Goal: Task Accomplishment & Management: Manage account settings

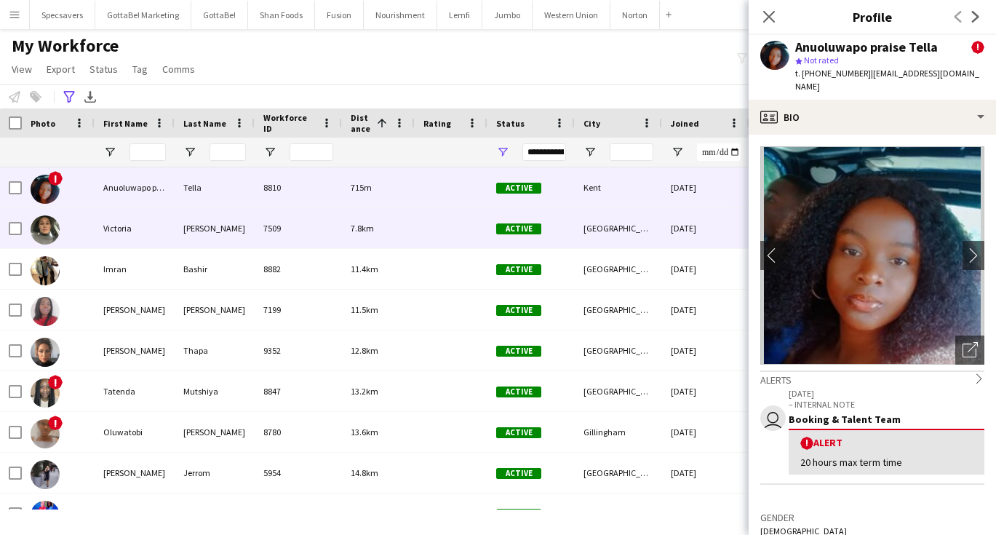
click at [212, 228] on div "[PERSON_NAME]" at bounding box center [215, 228] width 80 height 40
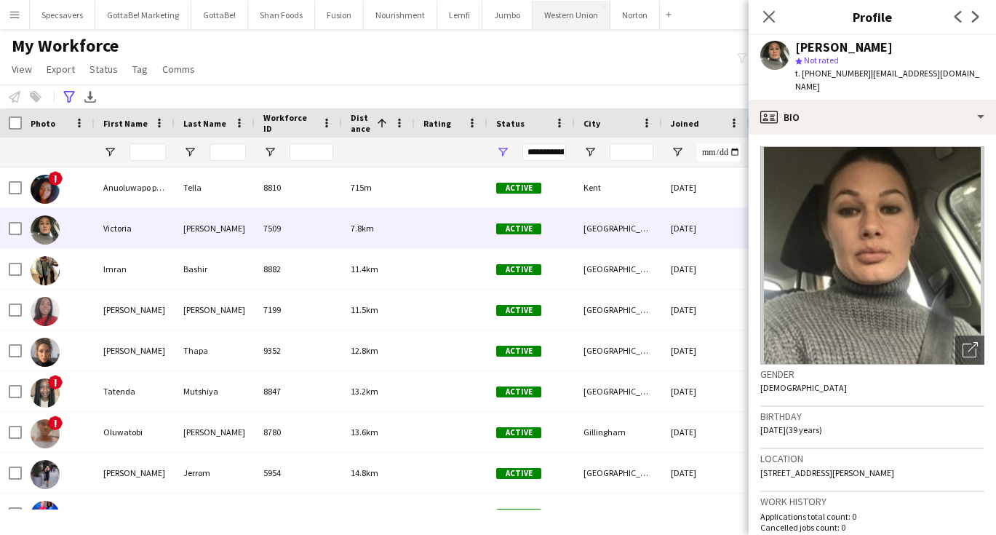
click at [553, 15] on button "Western Union Close" at bounding box center [571, 15] width 78 height 28
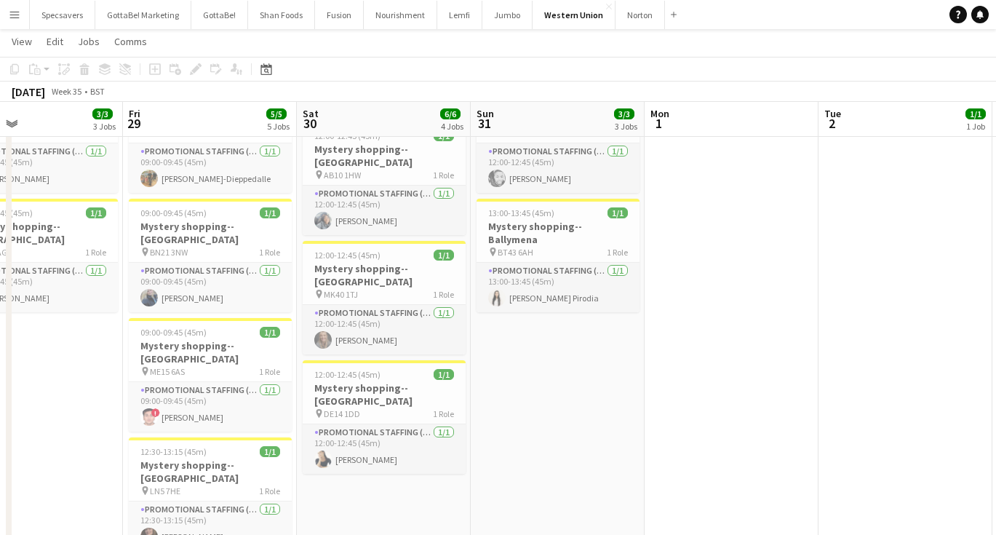
scroll to position [0, 380]
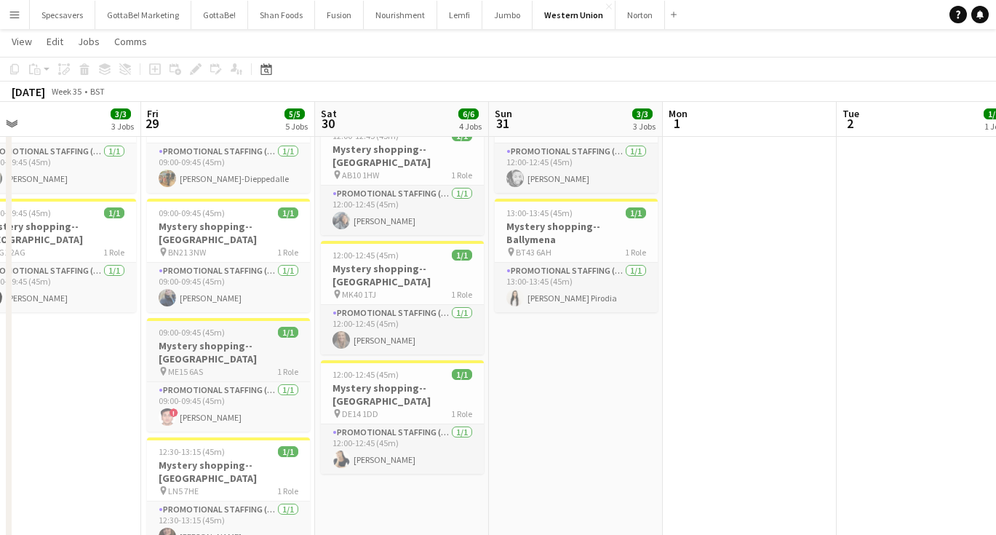
click at [234, 365] on div "pin ME15 6AS 1 Role" at bounding box center [228, 371] width 163 height 12
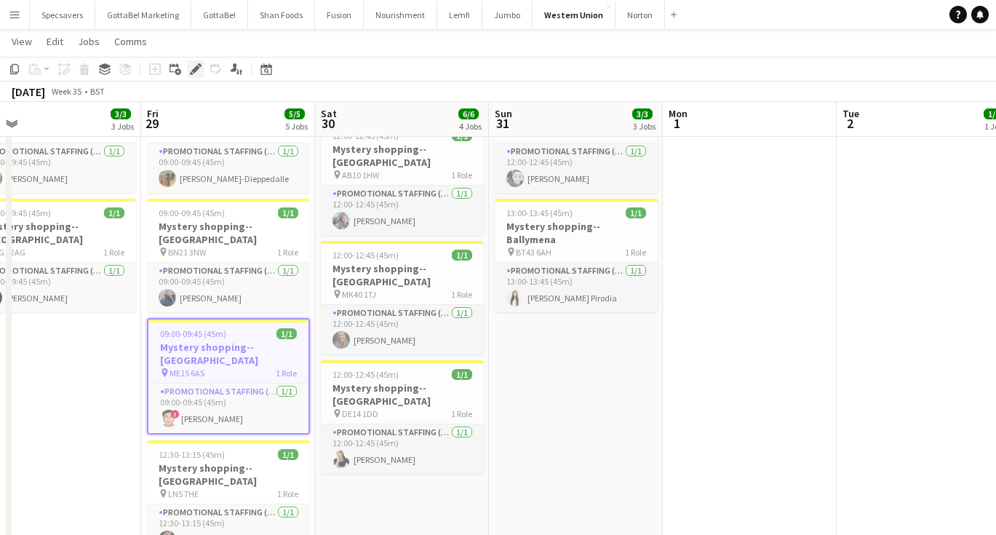
click at [194, 70] on icon at bounding box center [195, 69] width 8 height 8
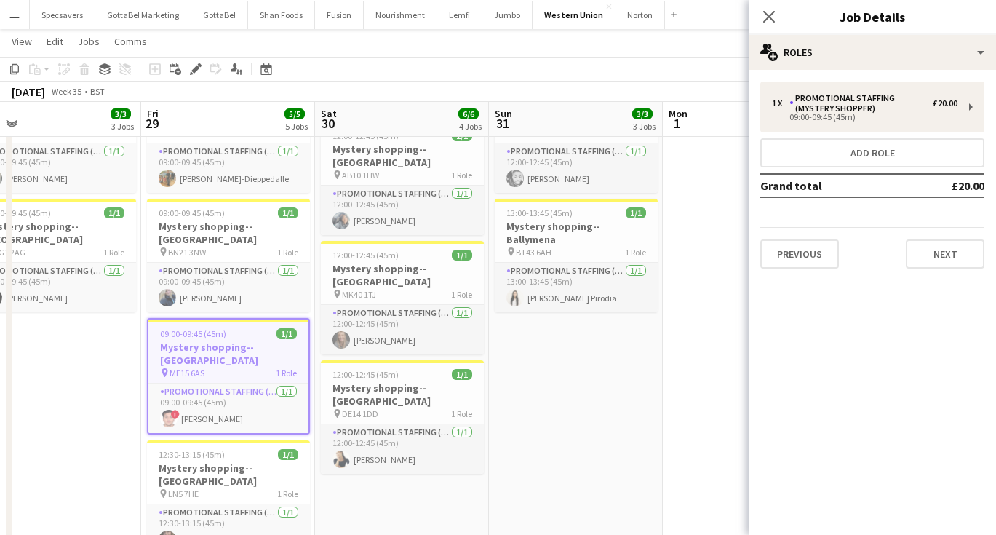
click at [878, 25] on h3 "Job Details" at bounding box center [871, 16] width 247 height 19
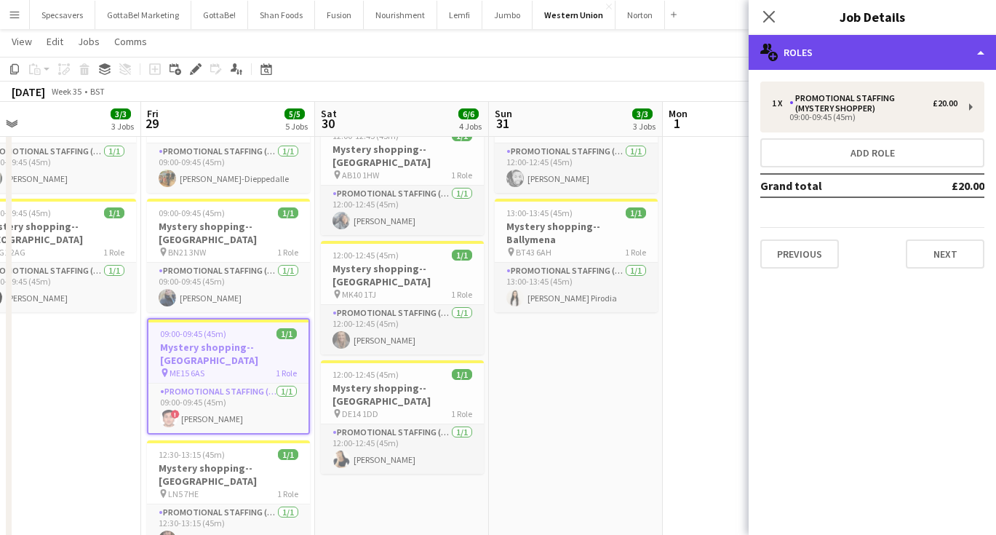
click at [880, 52] on div "multiple-users-add Roles" at bounding box center [871, 52] width 247 height 35
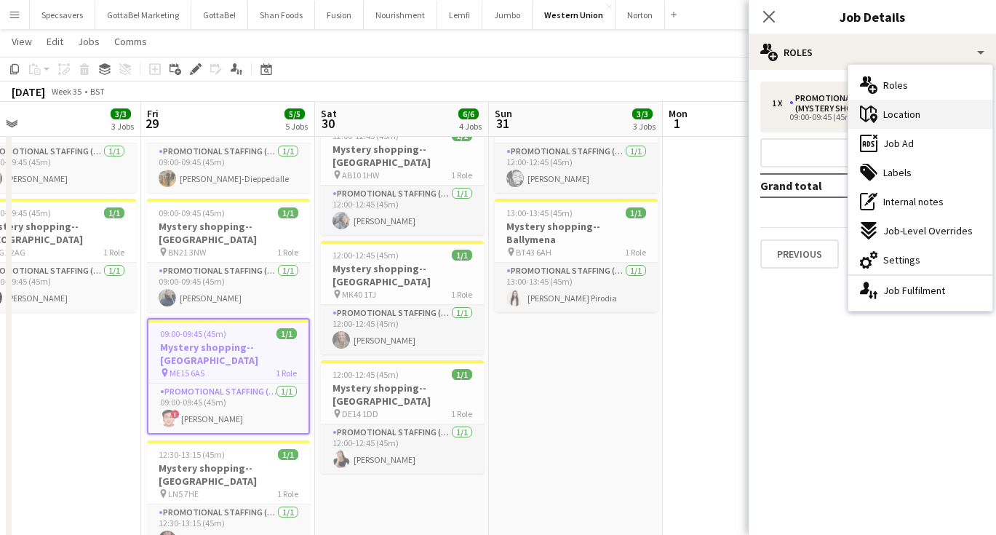
click at [882, 107] on div "maps-pin-1 Location" at bounding box center [920, 114] width 144 height 29
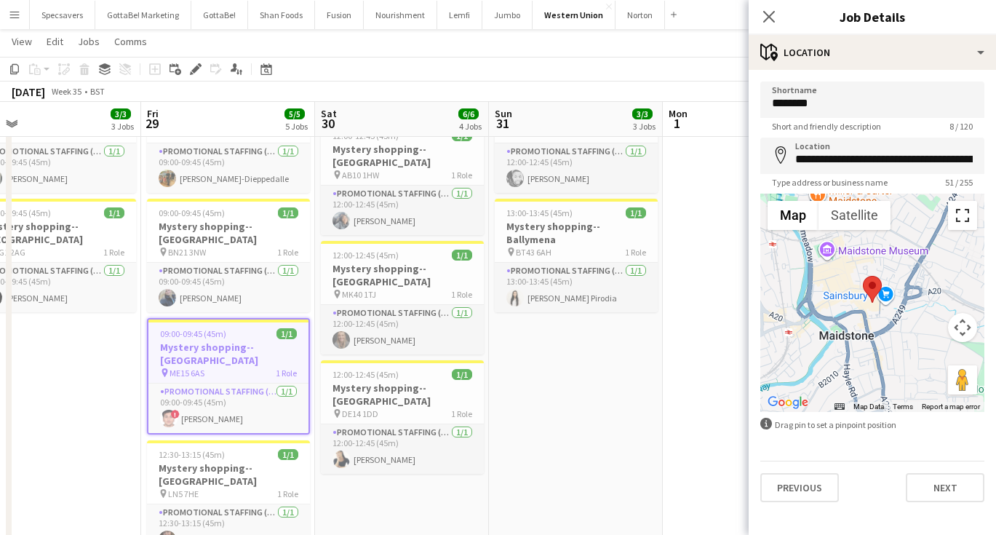
click at [963, 219] on button "Toggle fullscreen view" at bounding box center [962, 215] width 29 height 29
click at [335, 20] on button "Fusion Close" at bounding box center [339, 15] width 49 height 28
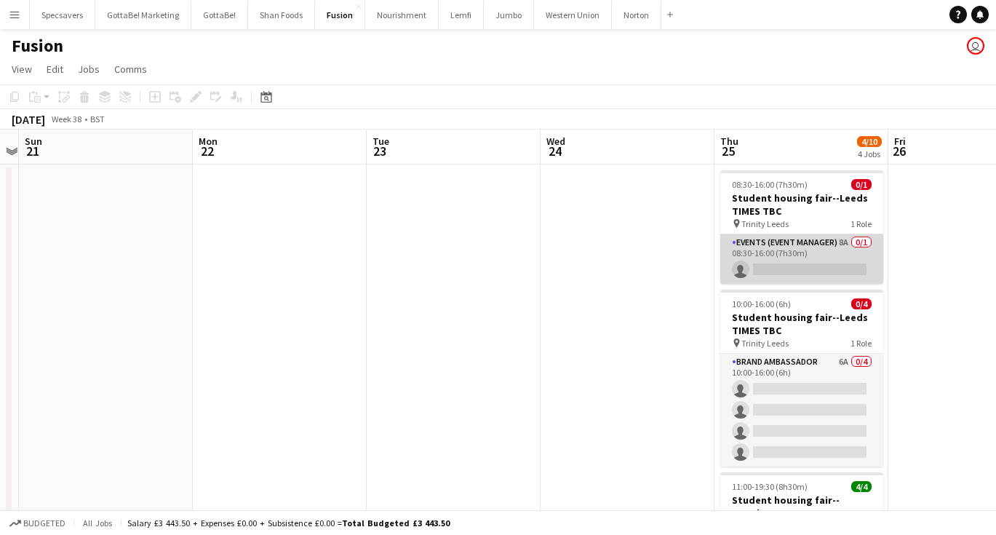
scroll to position [0, 319]
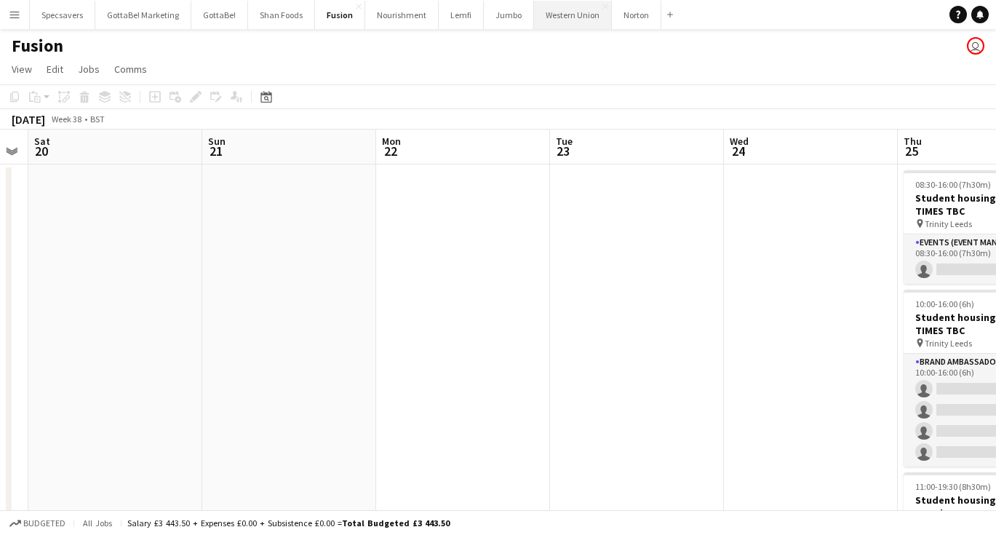
click at [561, 20] on button "Western Union Close" at bounding box center [573, 15] width 78 height 28
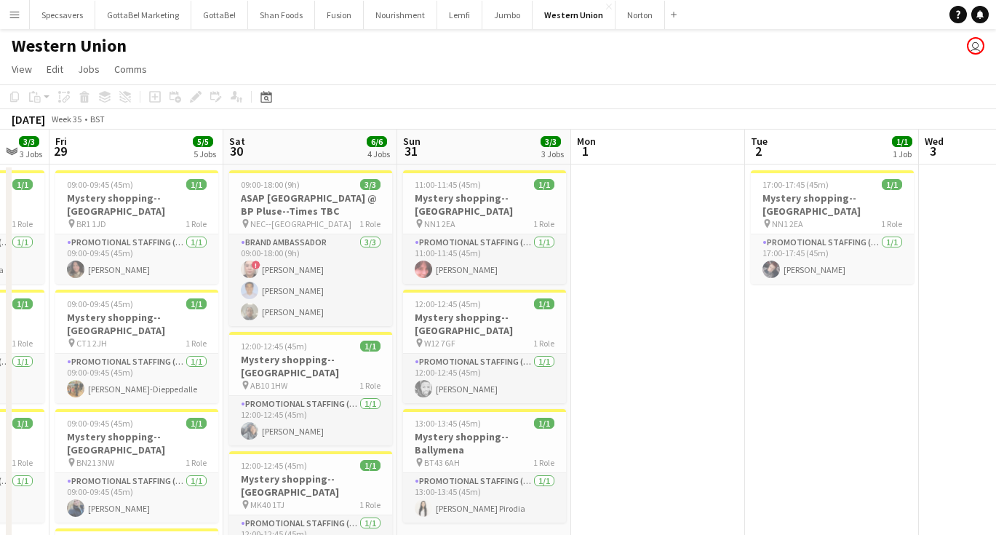
scroll to position [0, 334]
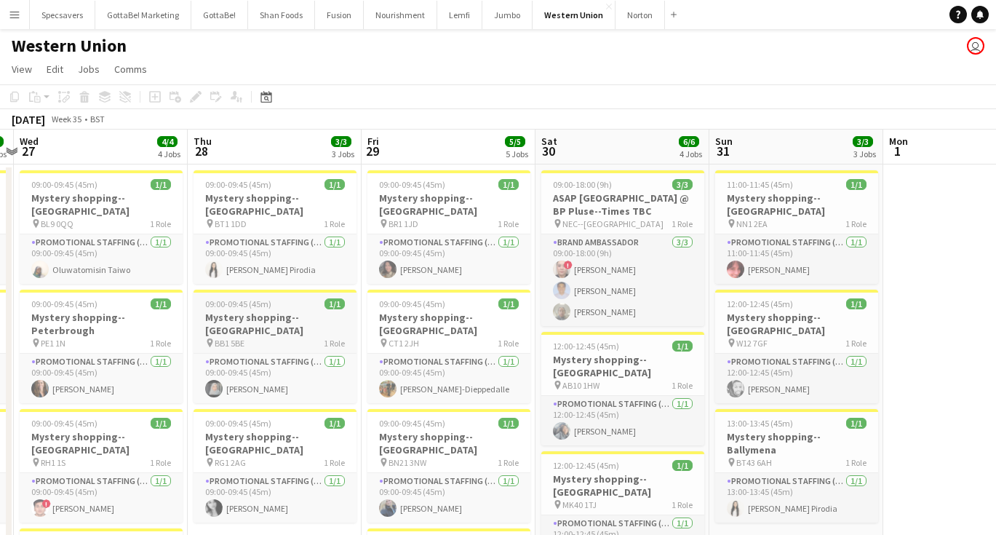
click at [239, 311] on h3 "Mystery shopping--[GEOGRAPHIC_DATA]" at bounding box center [274, 324] width 163 height 26
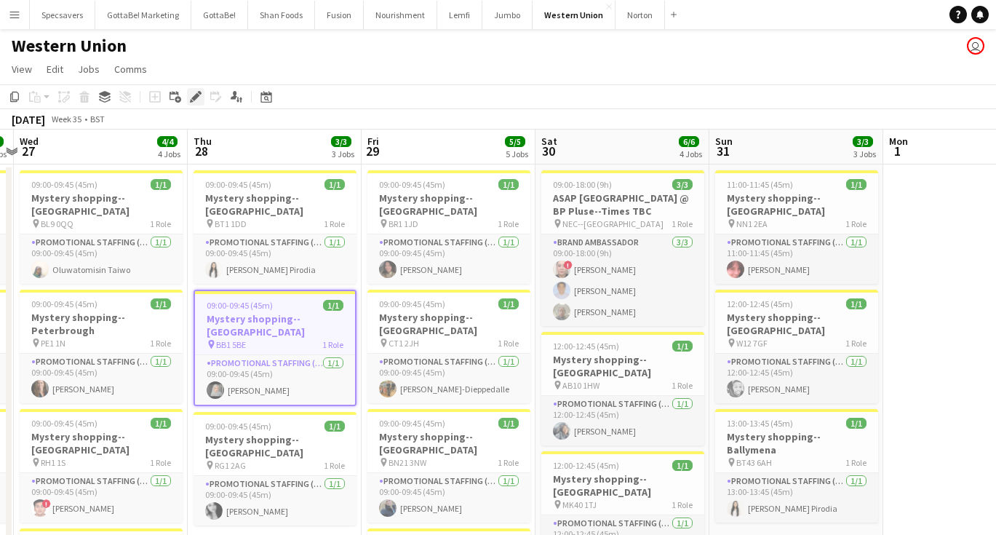
click at [193, 94] on icon "Edit" at bounding box center [196, 97] width 12 height 12
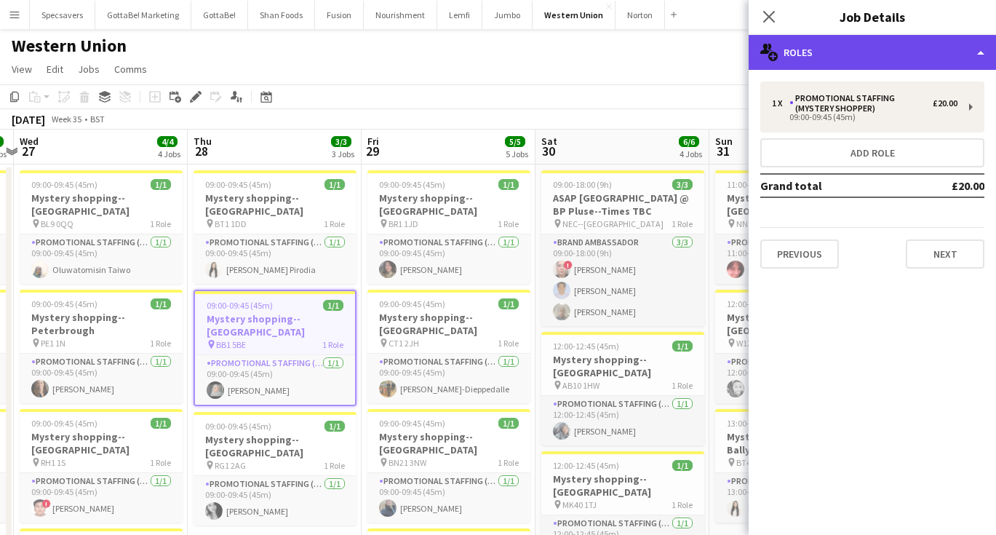
click at [873, 45] on div "multiple-users-add Roles" at bounding box center [871, 52] width 247 height 35
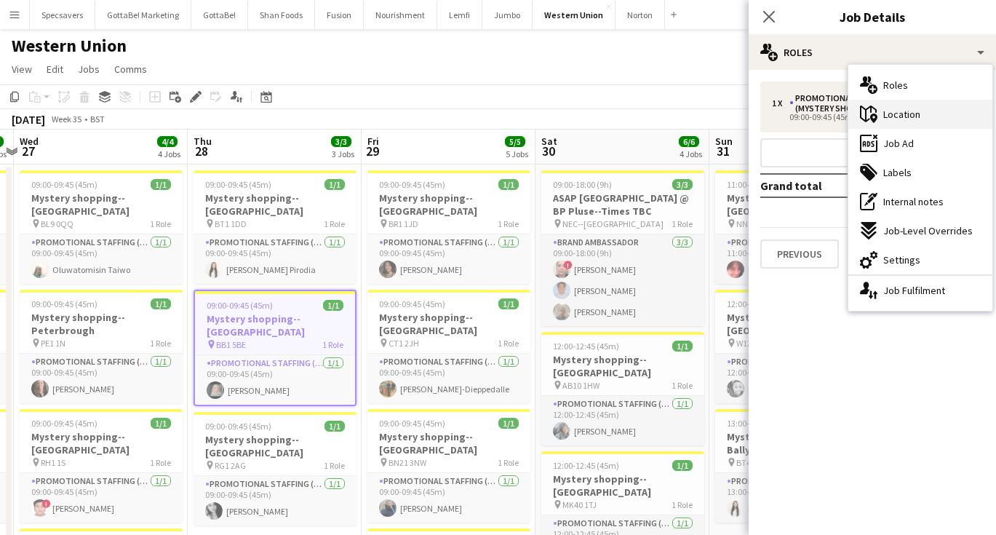
click at [880, 110] on div "maps-pin-1 Location" at bounding box center [920, 114] width 144 height 29
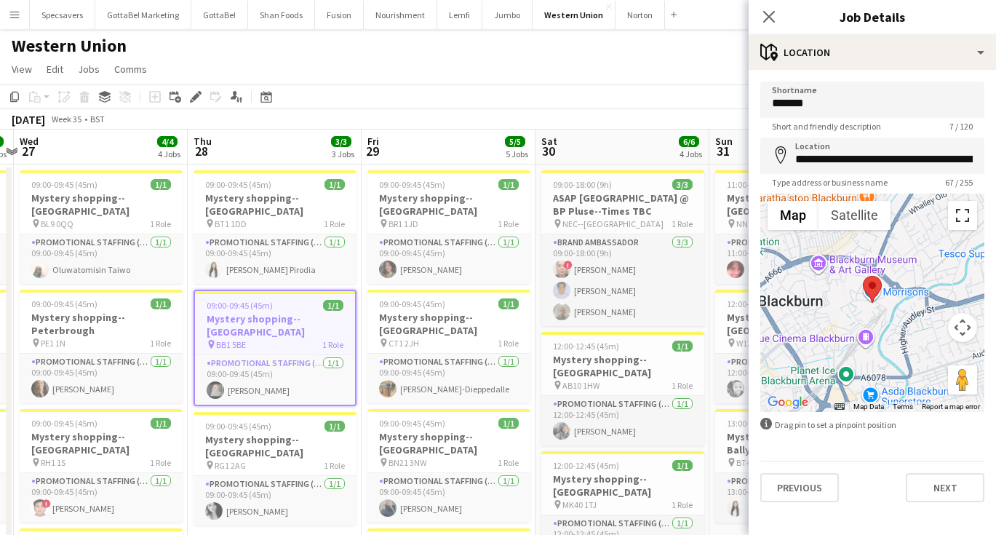
click at [962, 217] on button "Toggle fullscreen view" at bounding box center [962, 215] width 29 height 29
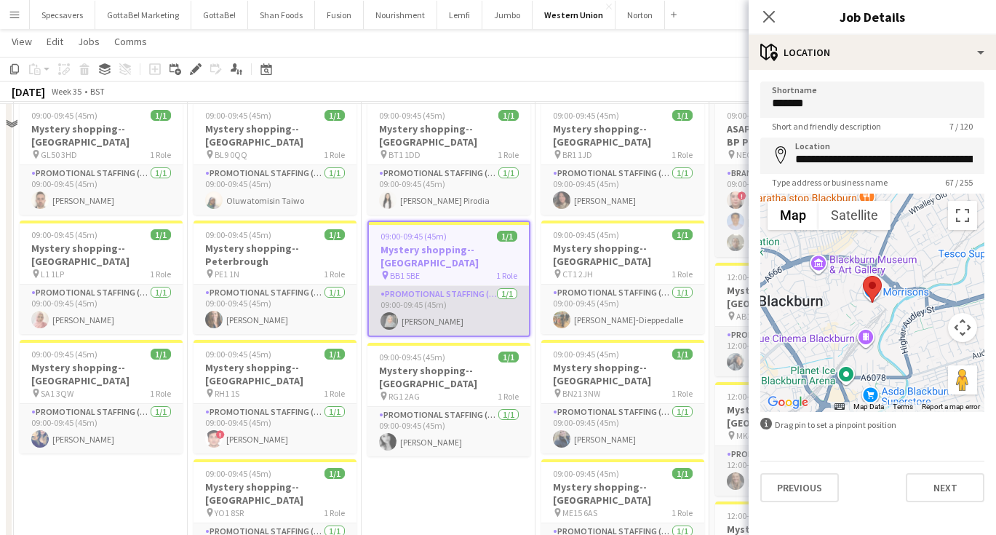
scroll to position [82, 0]
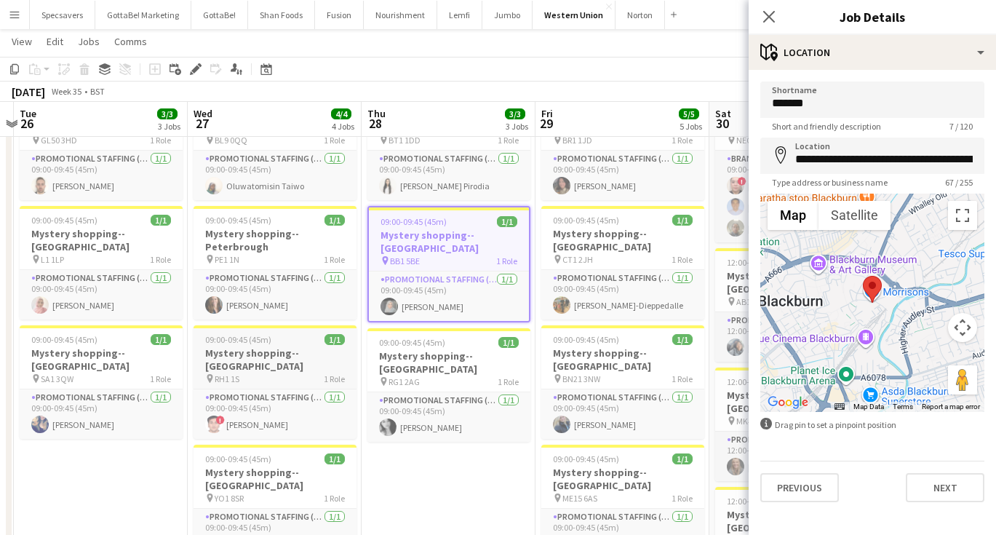
click at [264, 346] on h3 "Mystery shopping--[GEOGRAPHIC_DATA]" at bounding box center [274, 359] width 163 height 26
type input "******"
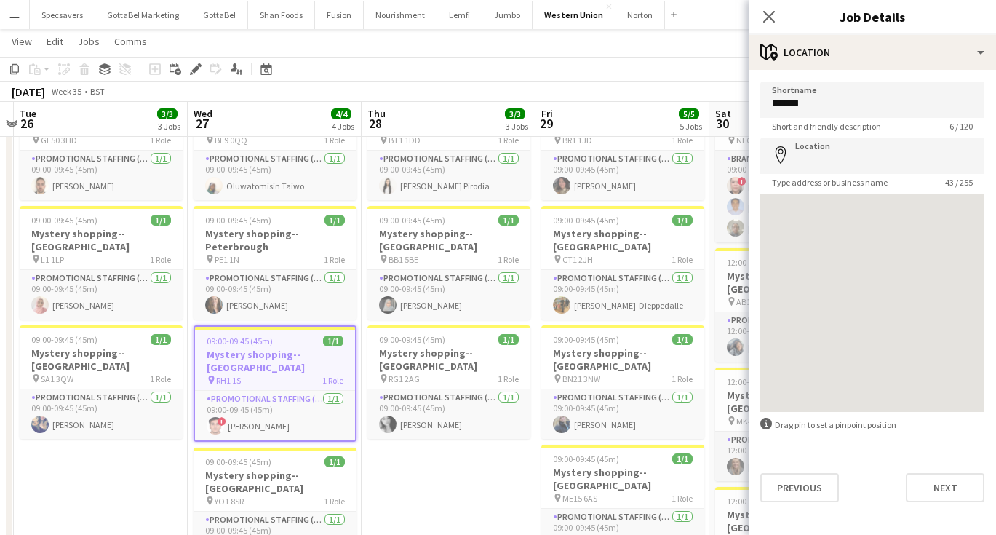
type input "**********"
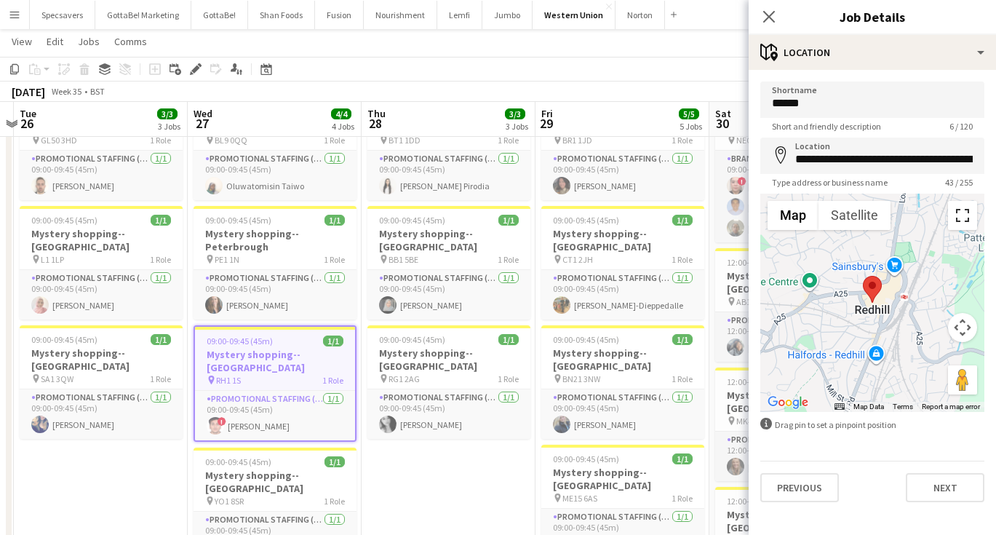
click at [962, 207] on button "Toggle fullscreen view" at bounding box center [962, 215] width 29 height 29
